Goal: Communication & Community: Answer question/provide support

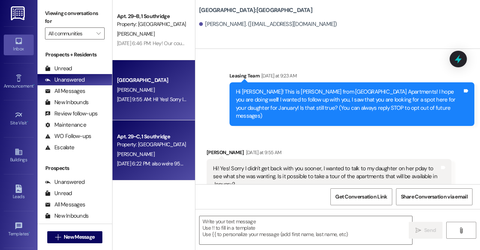
scroll to position [8, 0]
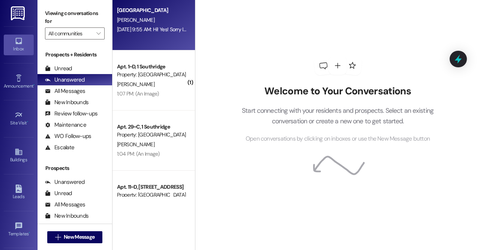
scroll to position [164, 0]
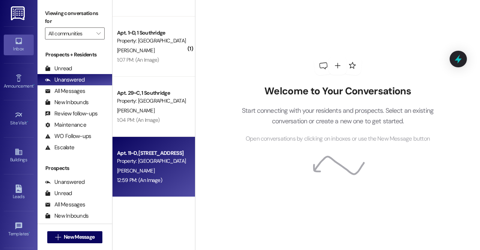
click at [147, 165] on div "Apt. 11~D, [GEOGRAPHIC_DATA] Property: [GEOGRAPHIC_DATA]" at bounding box center [151, 157] width 71 height 18
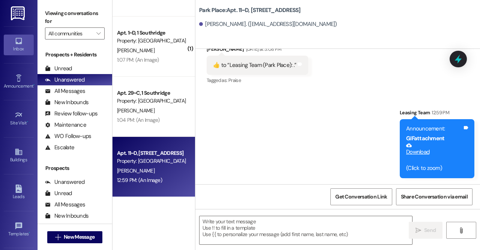
scroll to position [12459, 0]
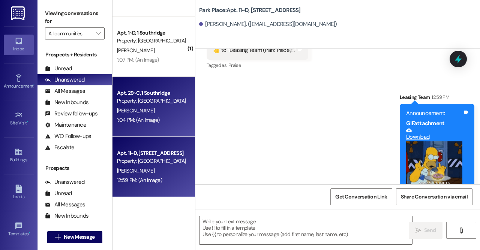
click at [130, 105] on div "Apt. 29~C, 1 Southridge Property: [GEOGRAPHIC_DATA]" at bounding box center [151, 97] width 71 height 18
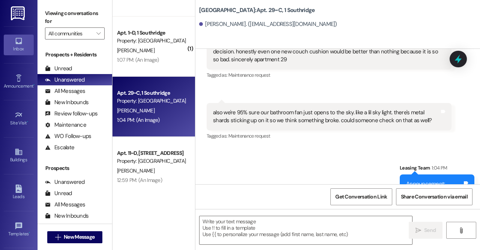
scroll to position [762, 0]
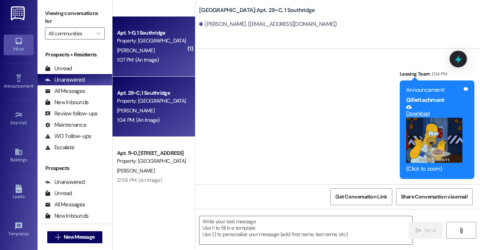
click at [136, 43] on div "Property: [GEOGRAPHIC_DATA]" at bounding box center [151, 41] width 69 height 8
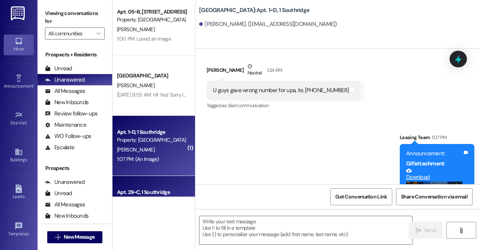
scroll to position [62, 0]
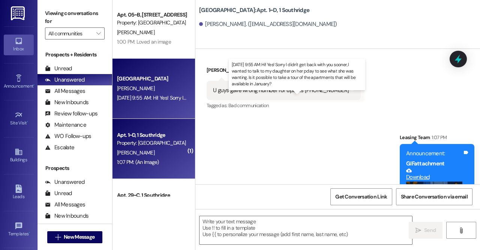
click at [154, 101] on div "[DATE] 9:55 AM: Hi! Yes! Sorry I didn't get back with you sooner, I wanted to t…" at bounding box center [351, 97] width 468 height 7
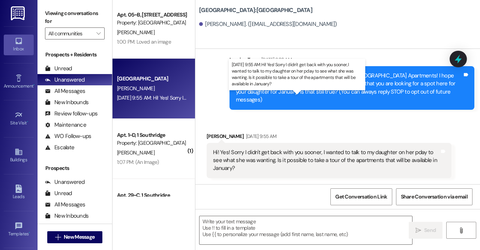
scroll to position [8, 0]
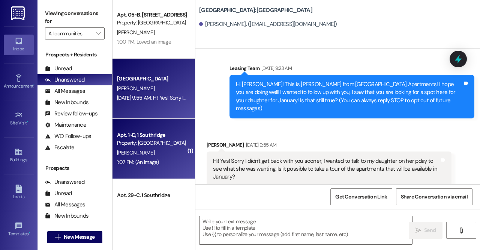
click at [154, 144] on div "Property: [GEOGRAPHIC_DATA]" at bounding box center [151, 143] width 69 height 8
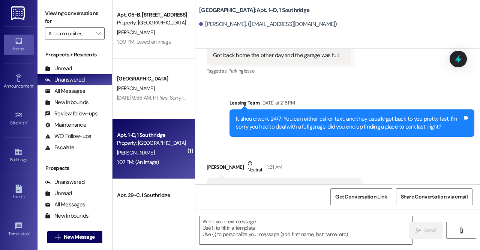
scroll to position [15749, 0]
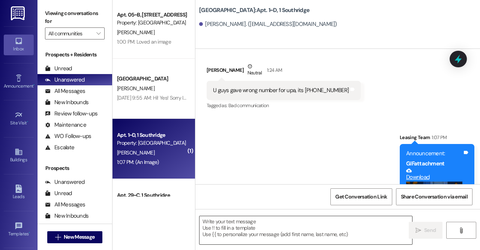
click at [281, 230] on textarea at bounding box center [306, 230] width 213 height 28
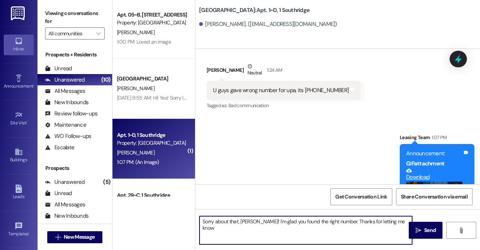
type textarea "Sorry about that, [PERSON_NAME]! I'm glad you found the right number. Thanks fo…"
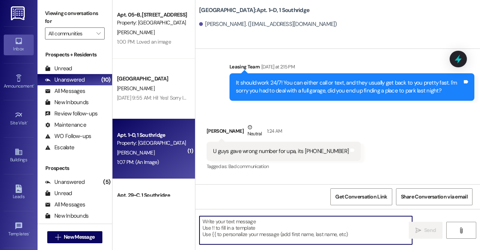
scroll to position [15802, 0]
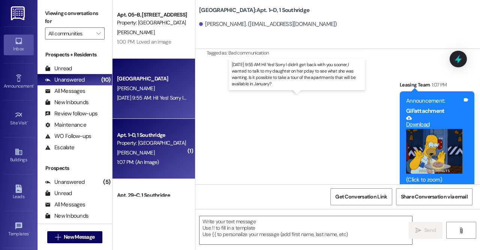
click at [152, 94] on div "[DATE] 9:55 AM: Hi! Yes! Sorry I didn't get back with you sooner, I wanted to t…" at bounding box center [351, 97] width 468 height 7
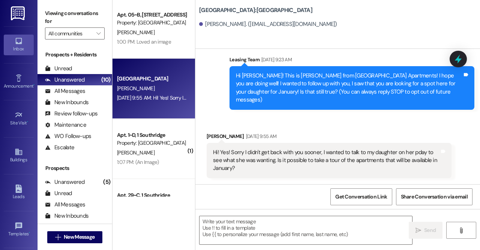
scroll to position [8, 0]
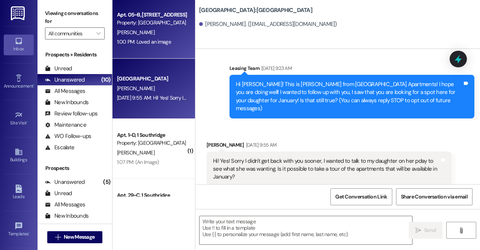
click at [144, 31] on span "[PERSON_NAME]" at bounding box center [136, 32] width 38 height 7
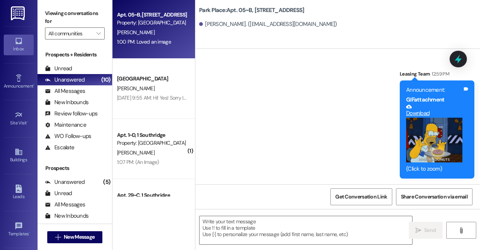
scroll to position [2325, 0]
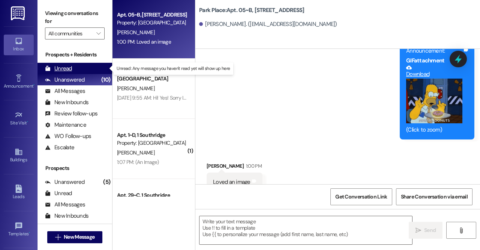
click at [56, 70] on div "Unread" at bounding box center [58, 69] width 27 height 8
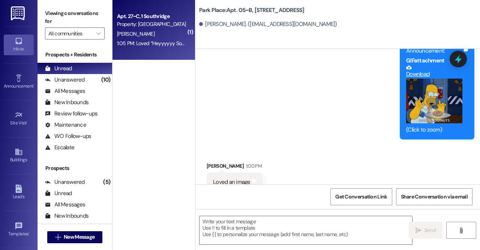
click at [173, 33] on div "[PERSON_NAME]" at bounding box center [151, 33] width 71 height 9
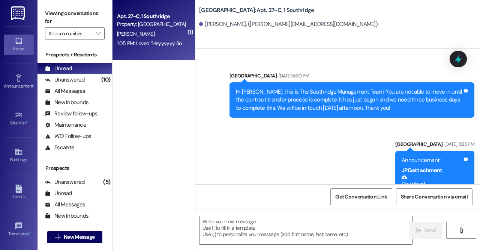
scroll to position [53607, 0]
